Goal: Task Accomplishment & Management: Manage account settings

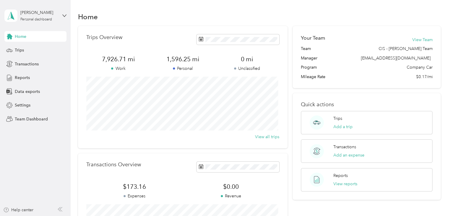
click at [17, 33] on span "Home" at bounding box center [21, 36] width 12 height 6
click at [27, 118] on span "Team Dashboard" at bounding box center [31, 119] width 33 height 6
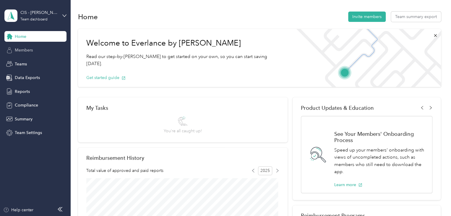
click at [28, 48] on span "Members" at bounding box center [24, 50] width 18 height 6
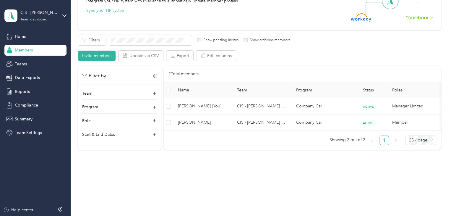
scroll to position [80, 0]
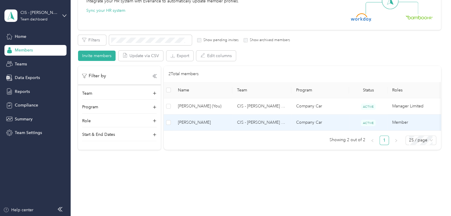
click at [246, 116] on td "CIS - [PERSON_NAME] Team" at bounding box center [261, 122] width 59 height 16
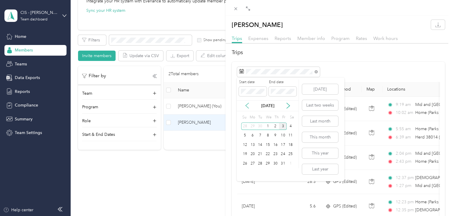
click at [247, 107] on icon at bounding box center [246, 105] width 3 height 5
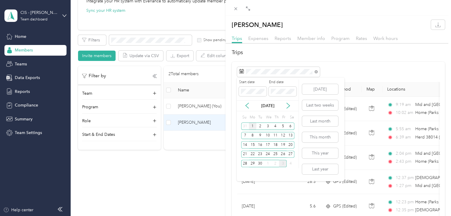
click at [252, 125] on div "1" at bounding box center [253, 125] width 8 height 7
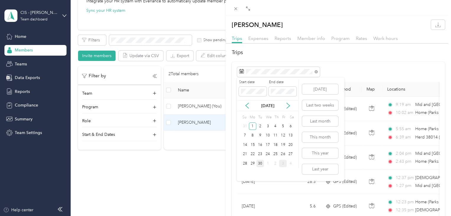
click at [261, 162] on div "30" at bounding box center [260, 163] width 8 height 7
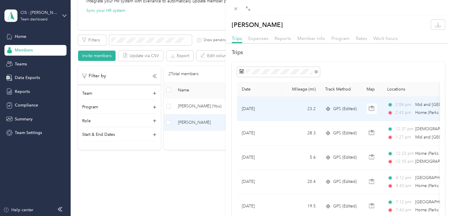
click at [301, 108] on td "23.2" at bounding box center [300, 109] width 39 height 24
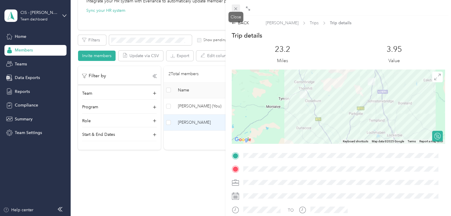
click at [234, 8] on icon at bounding box center [235, 8] width 5 height 5
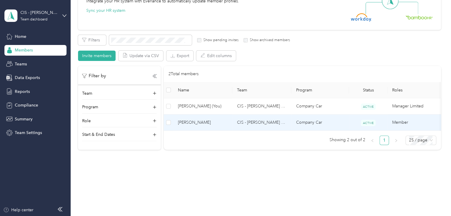
click at [256, 114] on td "CIS - [PERSON_NAME] Team" at bounding box center [261, 122] width 59 height 16
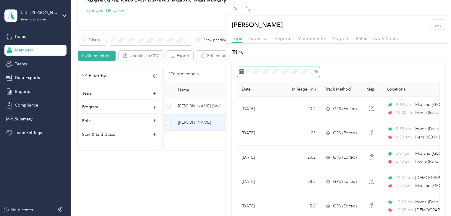
click at [251, 74] on span at bounding box center [278, 72] width 83 height 10
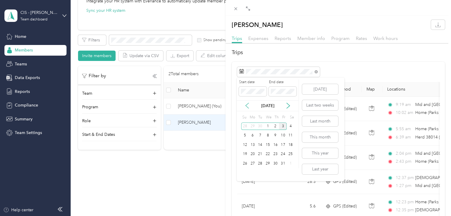
click at [246, 105] on icon at bounding box center [246, 105] width 3 height 5
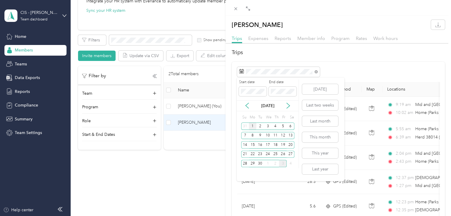
click at [253, 125] on div "1" at bounding box center [253, 125] width 8 height 7
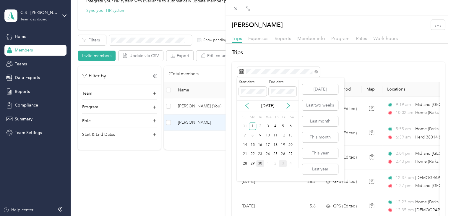
click at [259, 162] on div "30" at bounding box center [260, 163] width 8 height 7
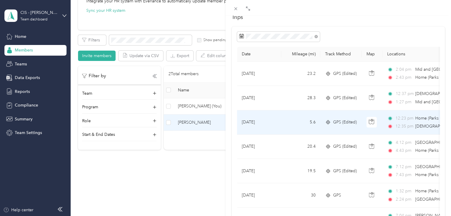
scroll to position [35, 0]
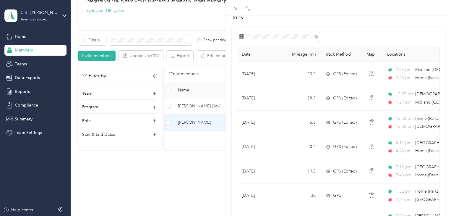
click at [381, 36] on div at bounding box center [338, 37] width 203 height 10
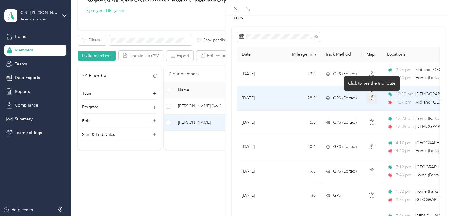
click at [372, 98] on icon "button" at bounding box center [371, 97] width 5 height 5
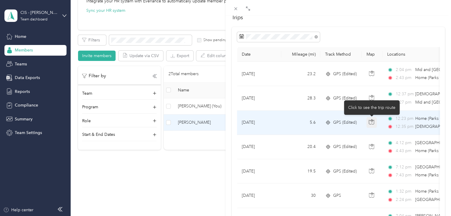
click at [372, 119] on icon "button" at bounding box center [372, 120] width 2 height 3
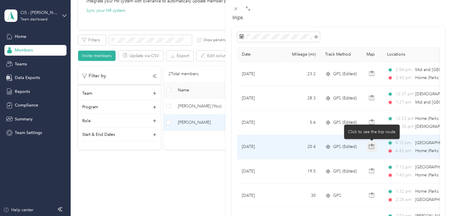
click at [371, 145] on icon "button" at bounding box center [372, 145] width 2 height 3
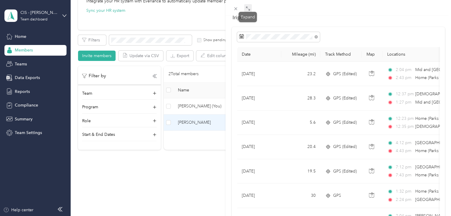
click at [249, 9] on icon at bounding box center [247, 8] width 5 height 5
